Goal: Task Accomplishment & Management: Use online tool/utility

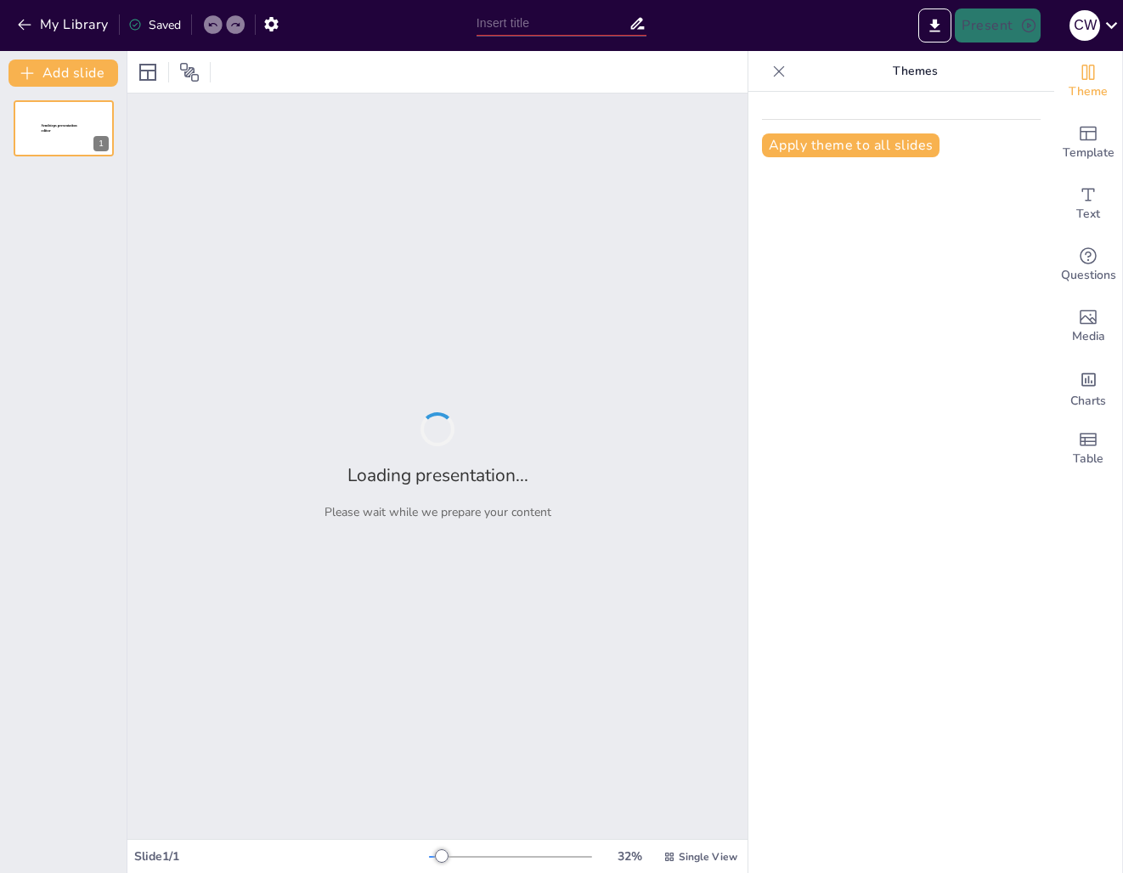
type input "Investitionsmöglichkeiten: Gemeinsamer Kauf eines Mehrfamilienhauses in [GEOGRA…"
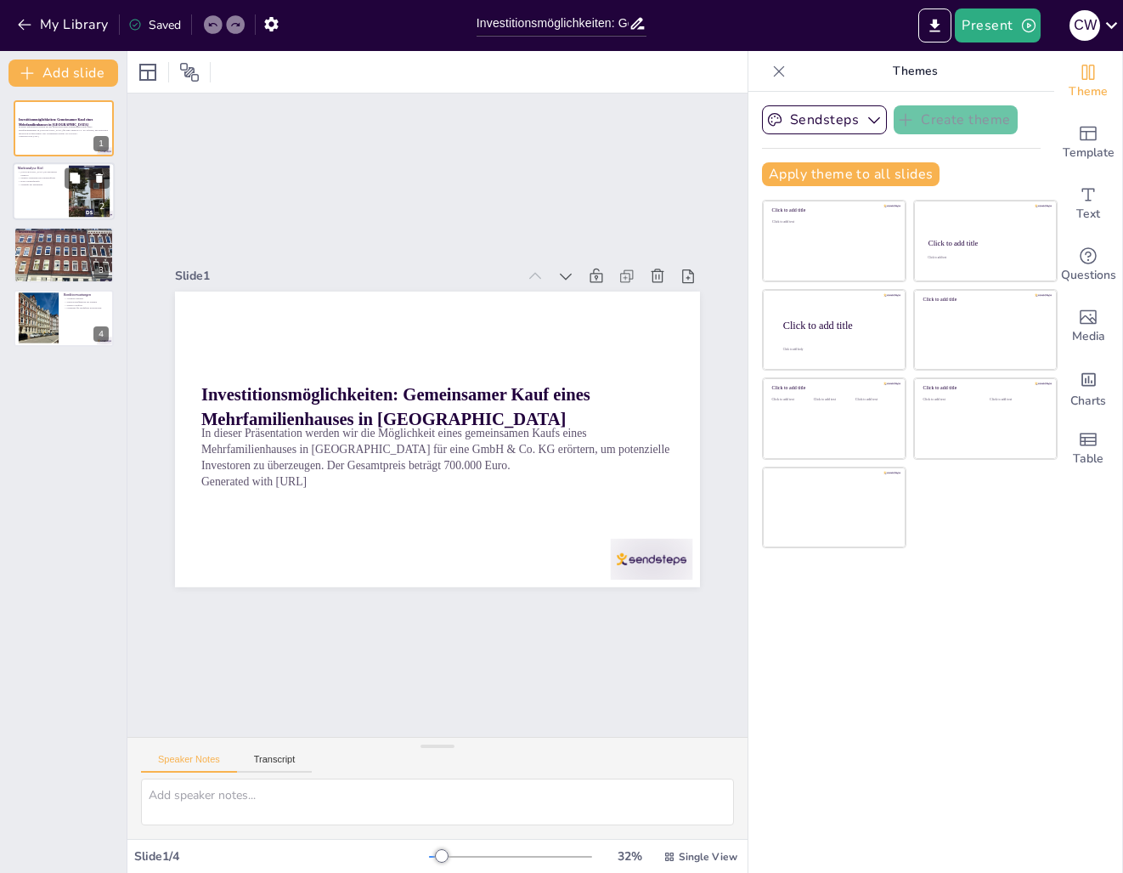
click at [48, 195] on div at bounding box center [64, 192] width 102 height 58
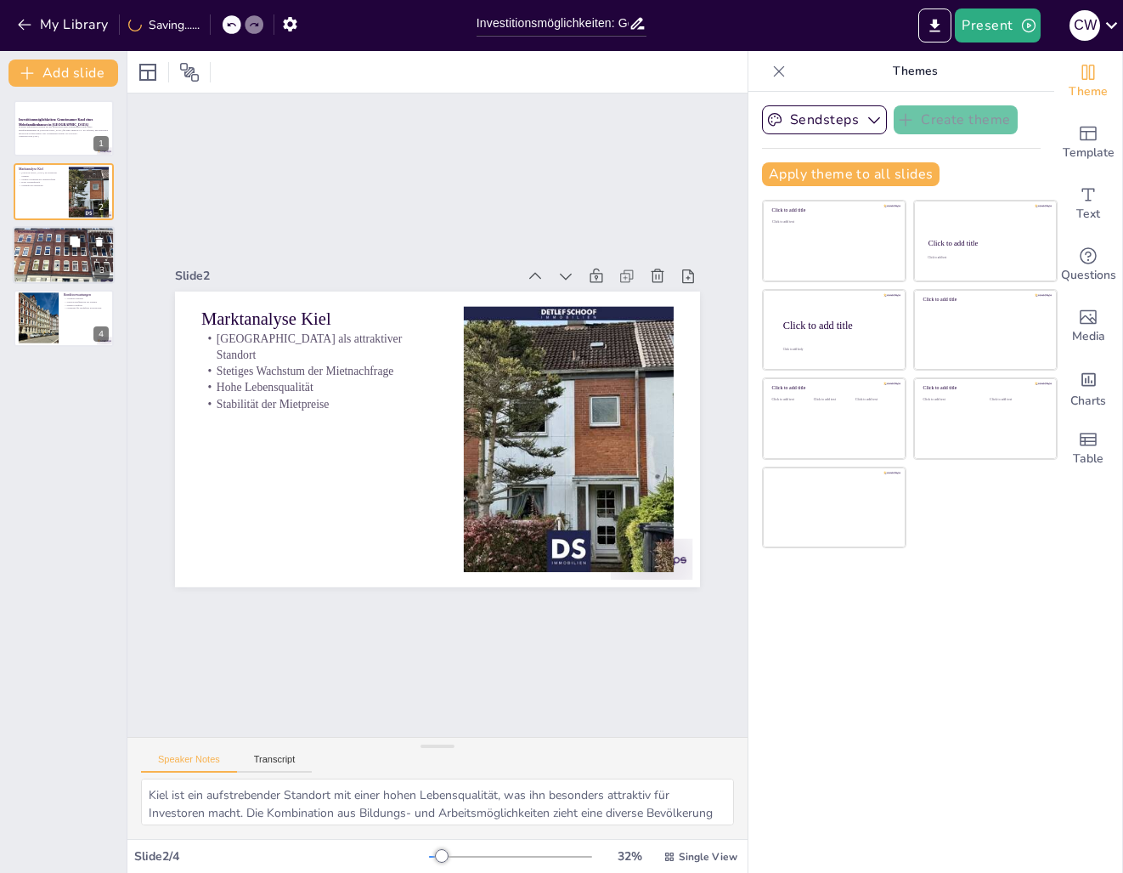
click at [40, 253] on div at bounding box center [64, 255] width 102 height 76
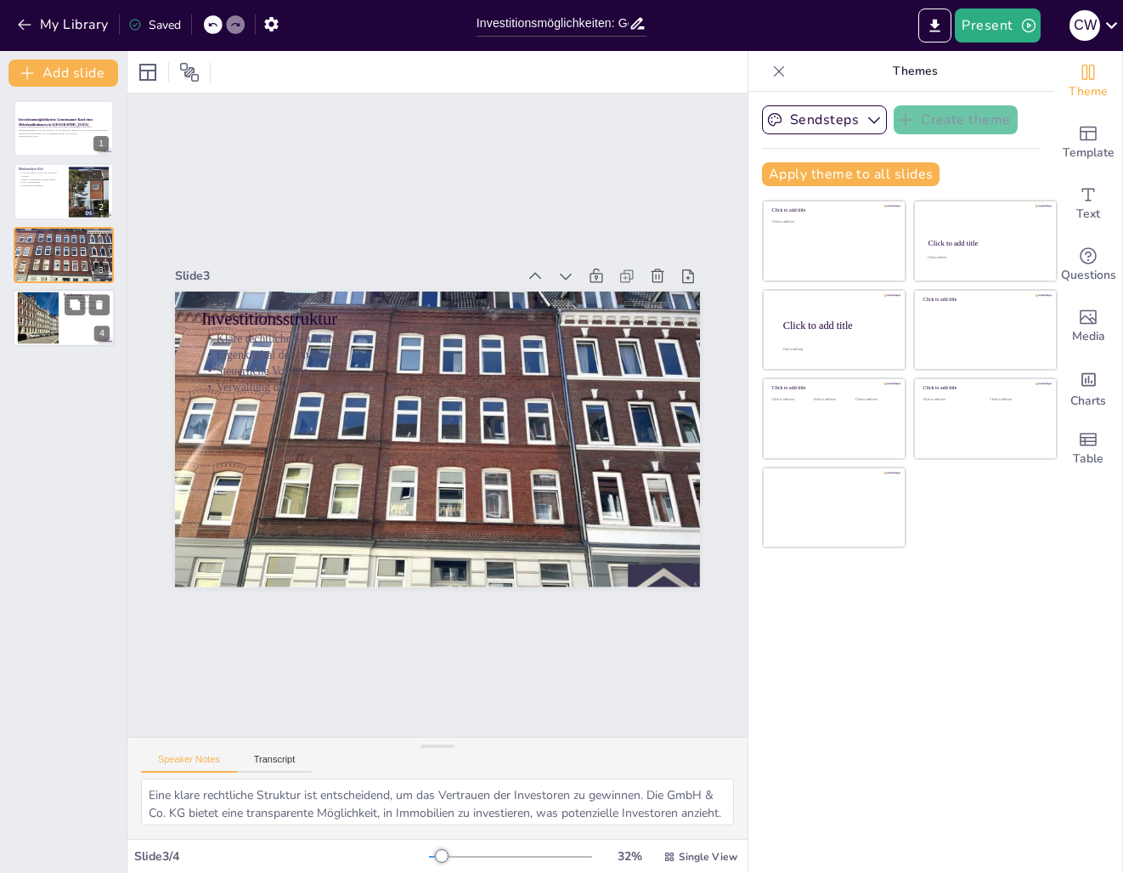
click at [47, 301] on div at bounding box center [38, 318] width 52 height 52
type textarea "Die erwartete jährliche Rendite von 35.000 Euro bei einem Kaufpreis von 700.000…"
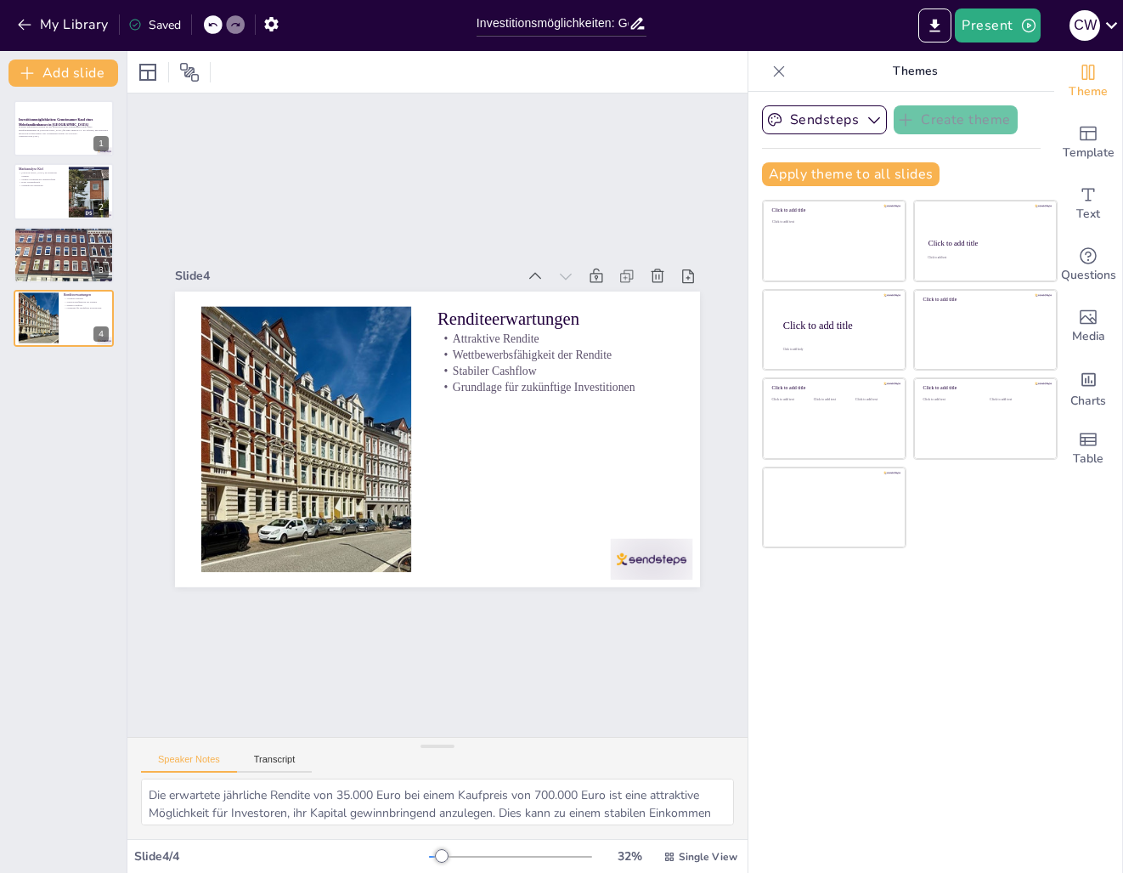
scroll to position [147, 0]
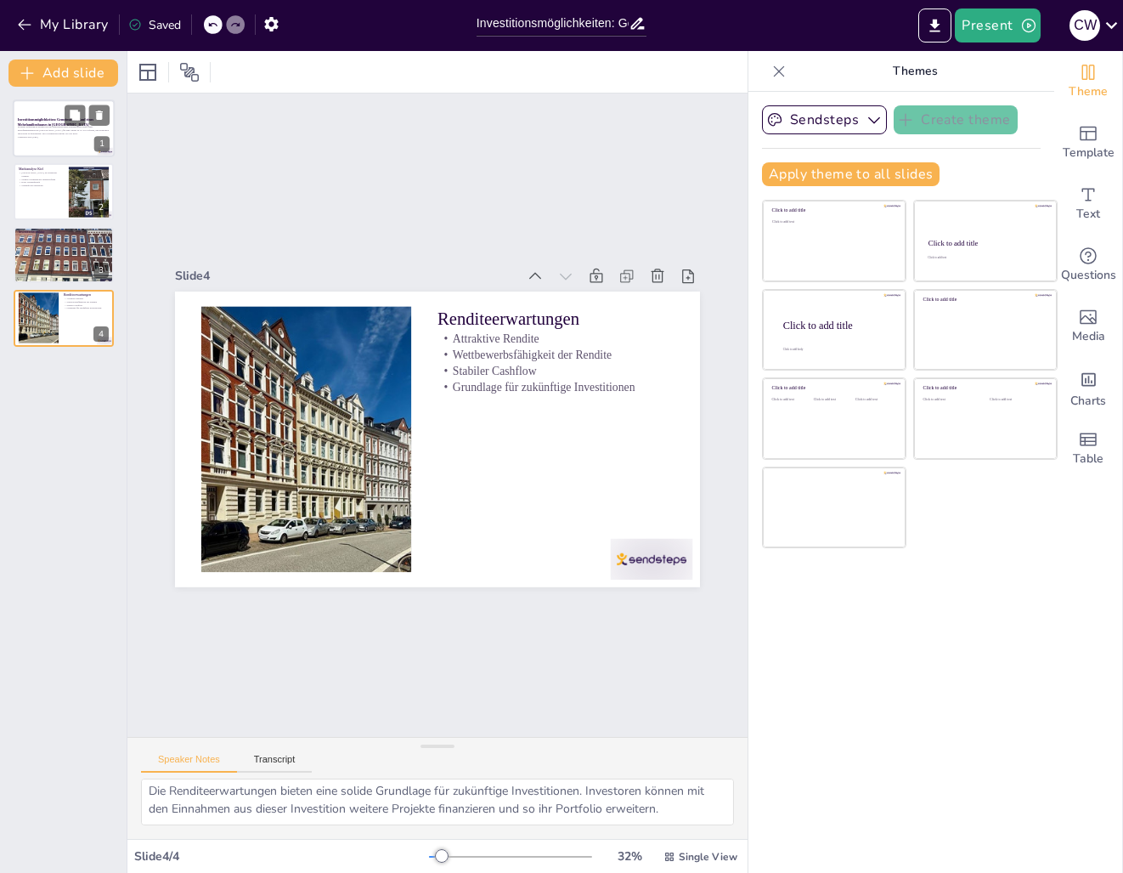
click at [41, 105] on div at bounding box center [64, 128] width 102 height 58
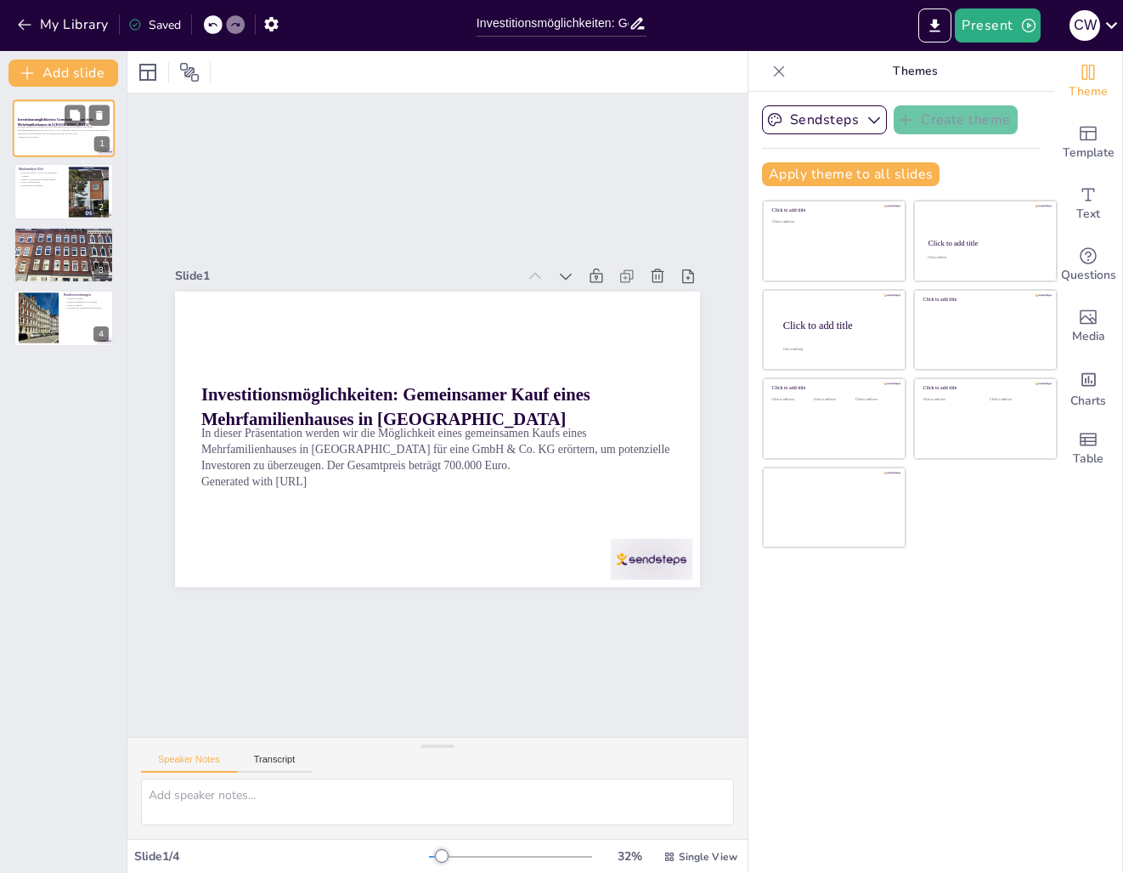
scroll to position [0, 0]
click at [1090, 145] on span "Template" at bounding box center [1089, 153] width 52 height 19
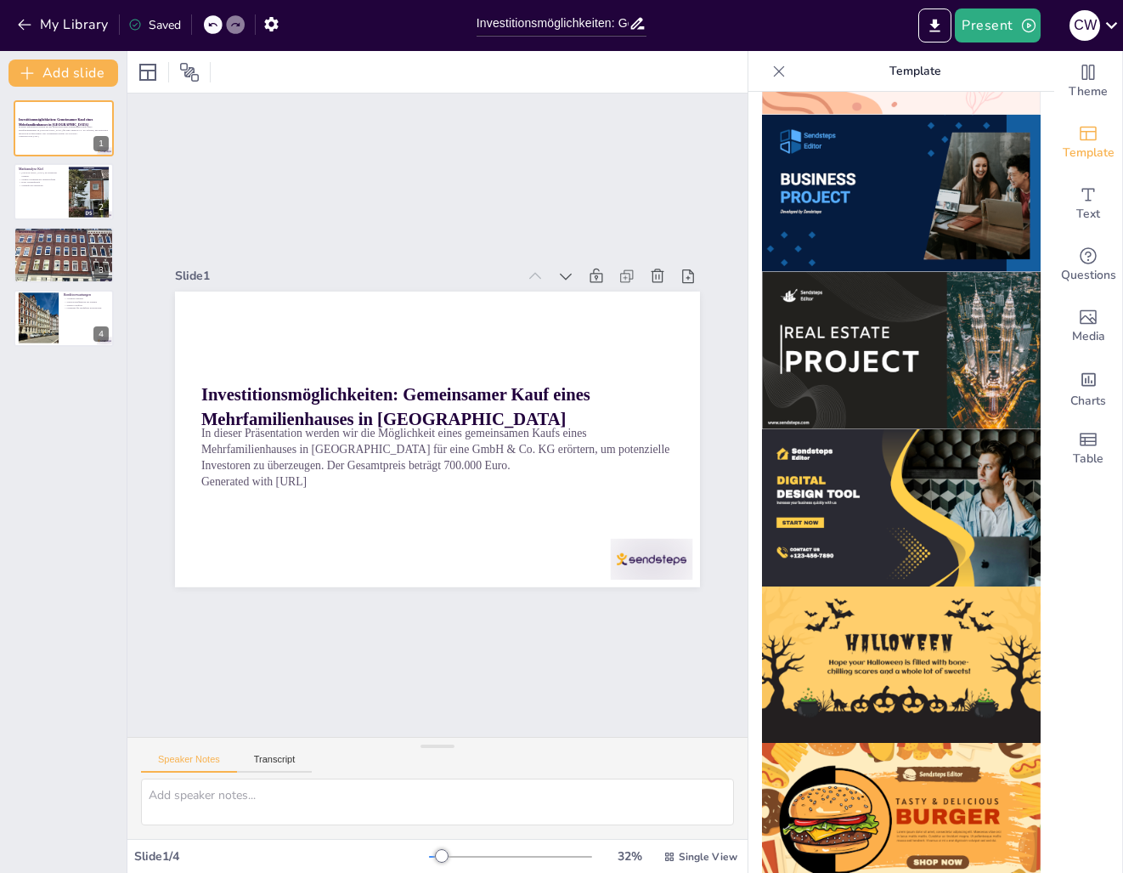
scroll to position [1444, 0]
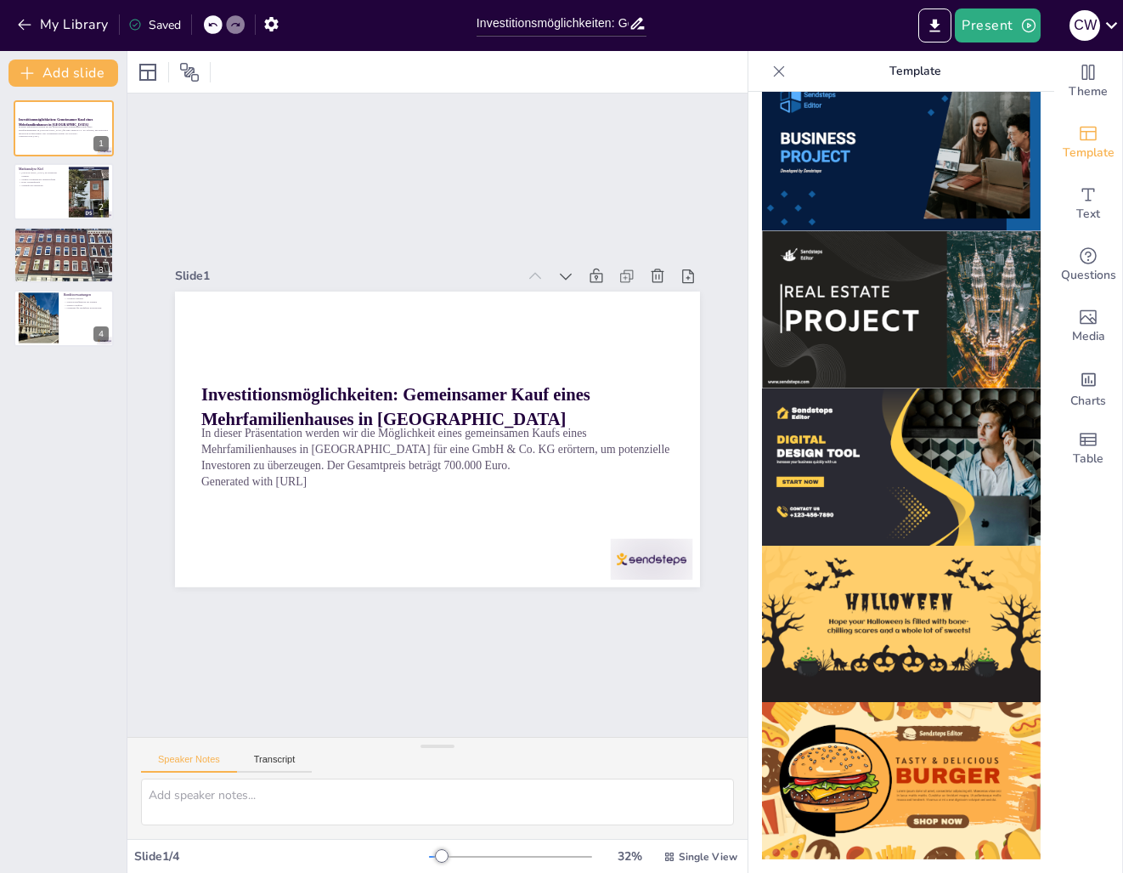
click at [927, 130] on img at bounding box center [901, 152] width 279 height 157
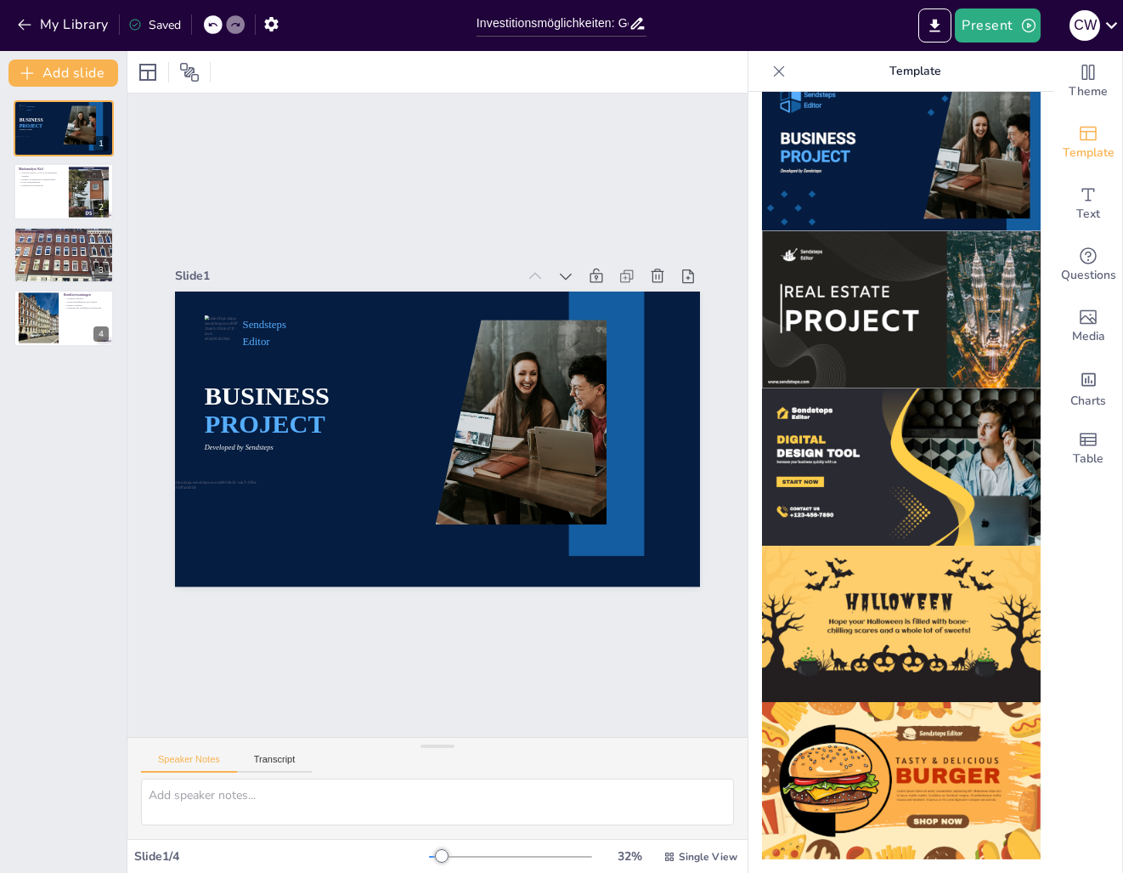
click at [926, 138] on img at bounding box center [901, 152] width 279 height 157
click at [8, 202] on div "BUSINESS PROJECT Sendsteps Editor Developed by Sendsteps 1 Marktanalyse [GEOGRA…" at bounding box center [63, 223] width 127 height 246
click at [35, 196] on div at bounding box center [64, 192] width 102 height 58
type textarea "Kiel ist ein aufstrebender Standort mit einer hohen Lebensqualität, was ihn bes…"
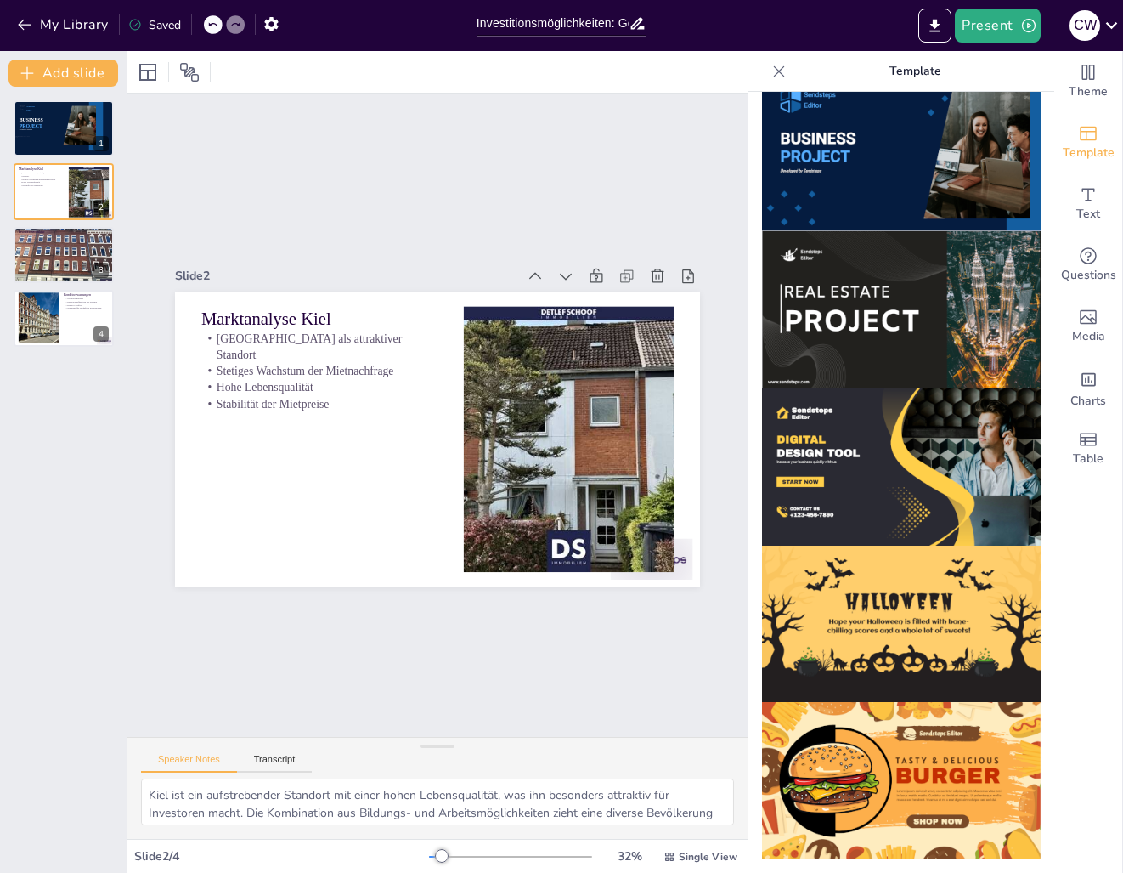
click at [902, 319] on img at bounding box center [901, 309] width 279 height 157
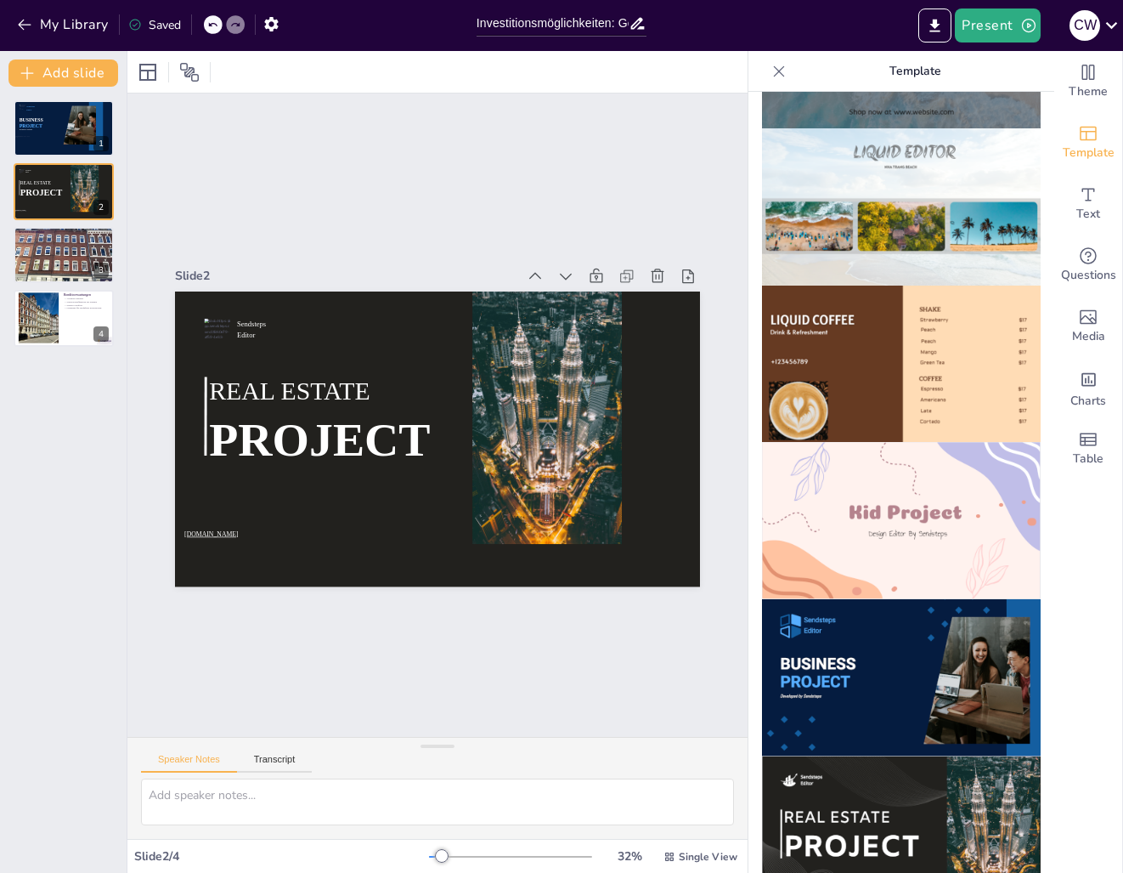
scroll to position [0, 0]
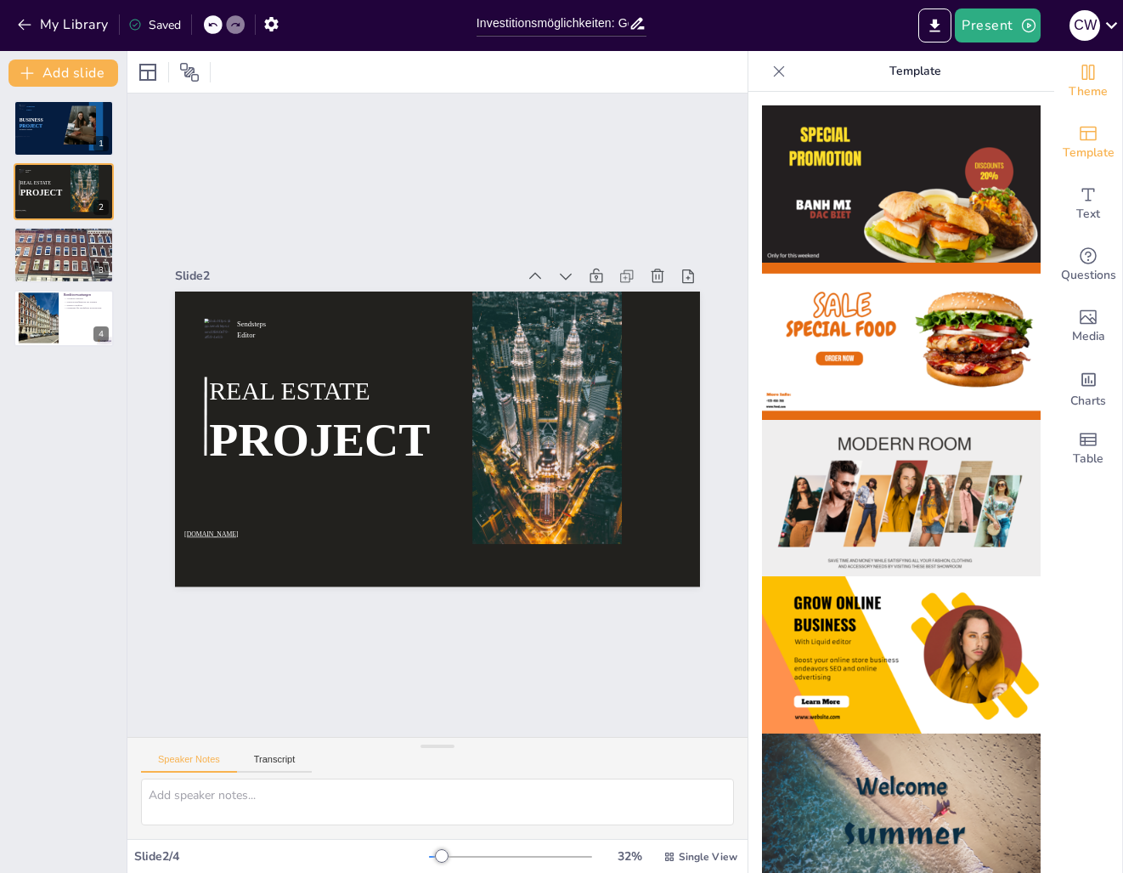
click at [1077, 90] on span "Theme" at bounding box center [1088, 91] width 39 height 19
